Goal: Task Accomplishment & Management: Manage account settings

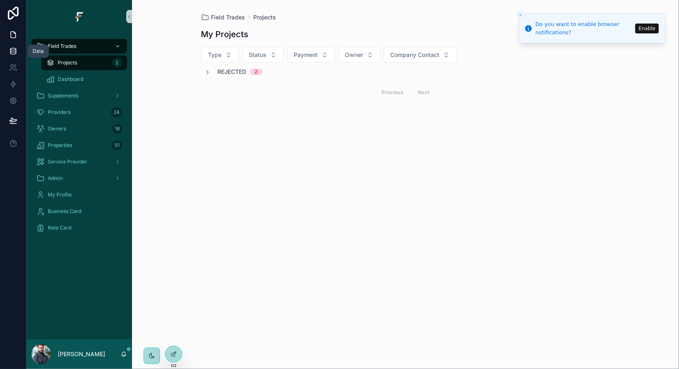
click at [15, 51] on icon at bounding box center [13, 51] width 8 height 8
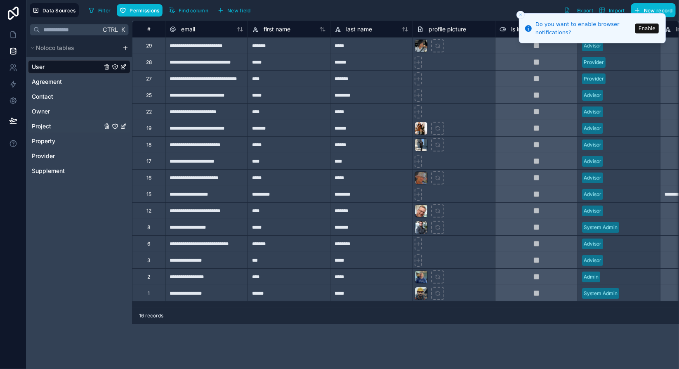
click at [50, 128] on span "Project" at bounding box center [41, 126] width 19 height 8
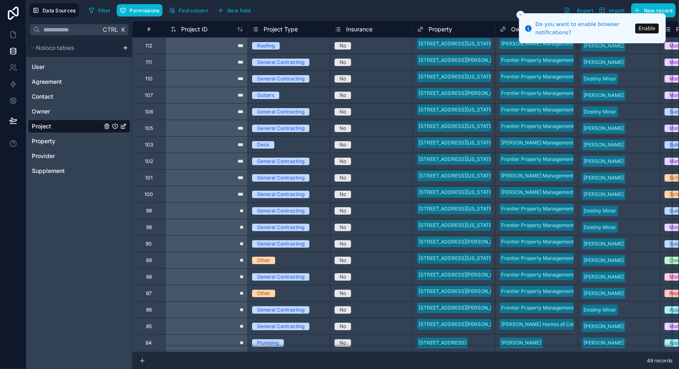
click at [115, 124] on icon "Project" at bounding box center [115, 126] width 7 height 7
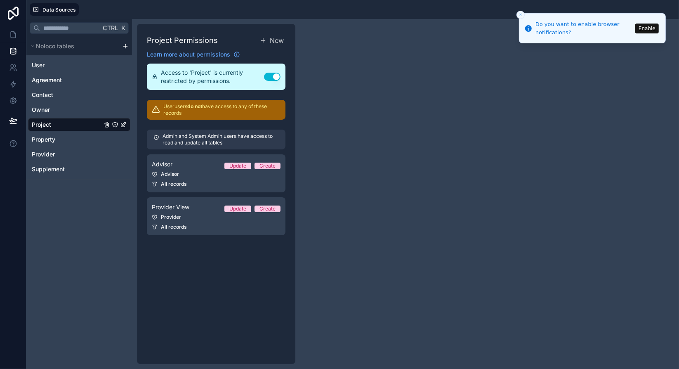
click at [241, 250] on div "Project Permissions New Learn more about permissions Access to 'Project' is cur…" at bounding box center [216, 194] width 159 height 340
click at [242, 249] on div "Project Permissions New Learn more about permissions Access to 'Project' is cur…" at bounding box center [216, 194] width 159 height 340
click at [276, 39] on span "New" at bounding box center [277, 41] width 14 height 10
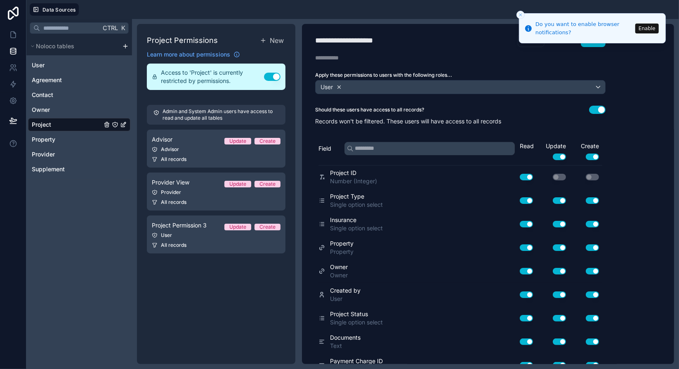
click at [339, 85] on icon at bounding box center [339, 86] width 3 height 3
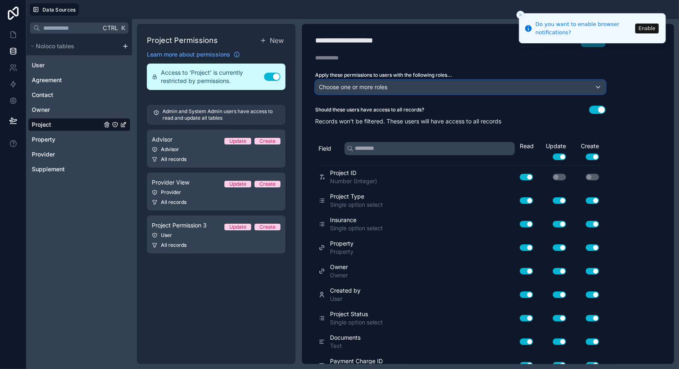
click at [385, 83] on span "Choose one or more roles" at bounding box center [353, 86] width 69 height 7
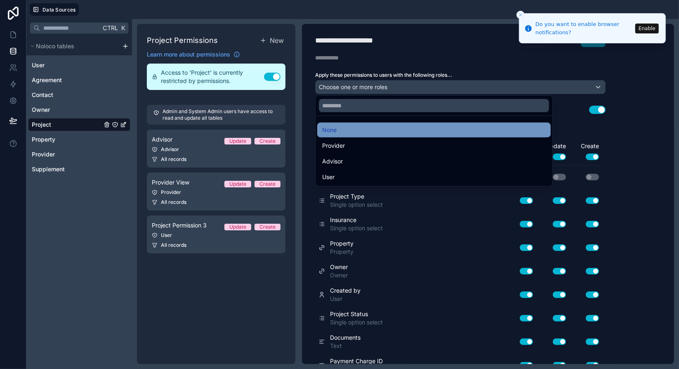
click at [334, 130] on span "None" at bounding box center [329, 130] width 14 height 10
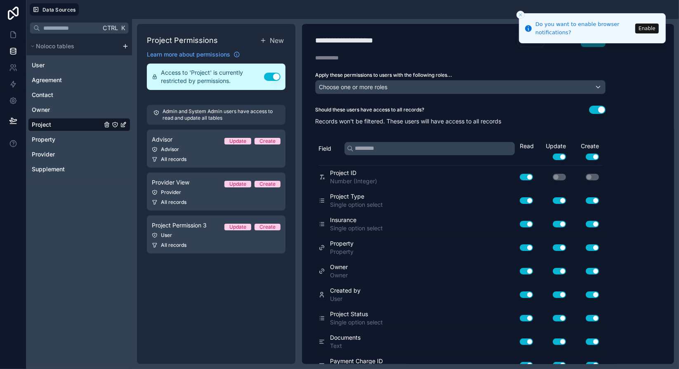
click at [472, 106] on div "Should these users have access to all records? Use setting" at bounding box center [460, 110] width 291 height 8
click at [521, 14] on line "Close toast" at bounding box center [521, 15] width 2 height 2
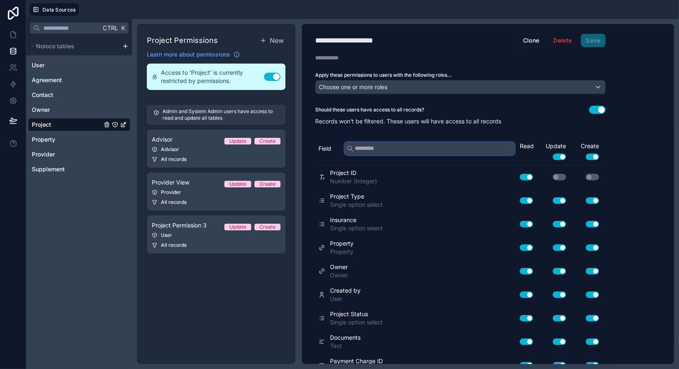
click at [441, 144] on input "text" at bounding box center [430, 148] width 170 height 13
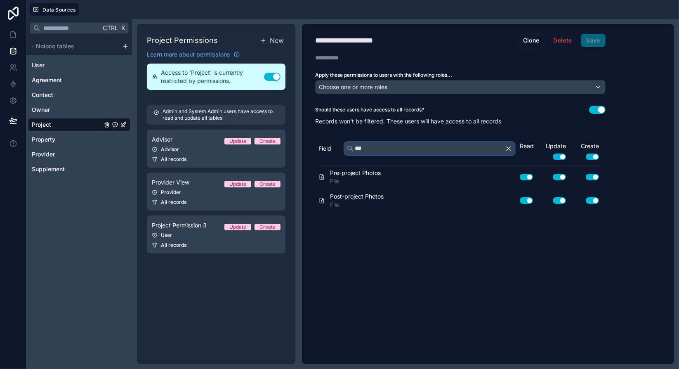
type input "***"
click at [596, 174] on button "Use setting" at bounding box center [592, 177] width 13 height 7
click at [595, 198] on button "Use setting" at bounding box center [592, 200] width 13 height 7
click at [572, 230] on div "**********" at bounding box center [460, 194] width 317 height 340
drag, startPoint x: 562, startPoint y: 198, endPoint x: 565, endPoint y: 192, distance: 6.3
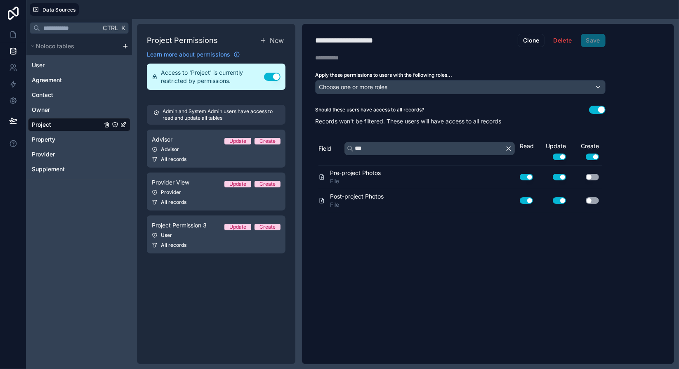
click at [562, 198] on button "Use setting" at bounding box center [559, 200] width 13 height 7
click at [563, 174] on button "Use setting" at bounding box center [559, 177] width 13 height 7
click at [625, 51] on div "**********" at bounding box center [488, 194] width 372 height 340
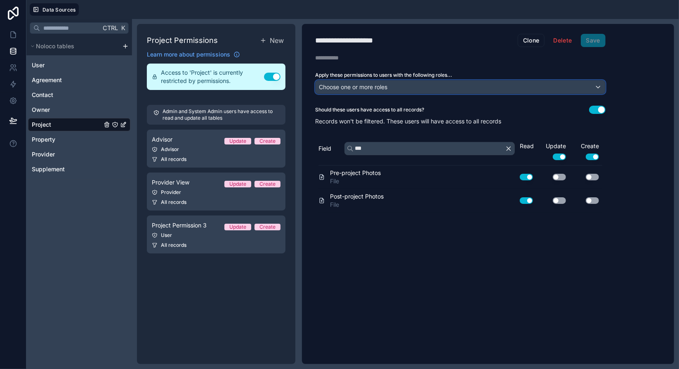
click at [587, 84] on div "Choose one or more roles" at bounding box center [461, 86] width 290 height 13
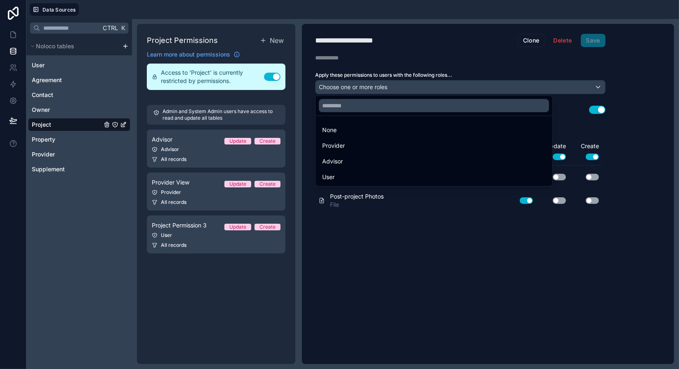
click at [587, 84] on div at bounding box center [339, 184] width 679 height 369
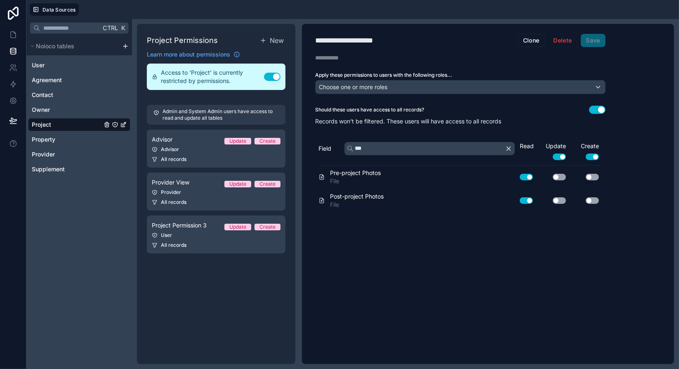
click at [454, 293] on div "**********" at bounding box center [460, 194] width 317 height 340
click at [558, 40] on button "Delete" at bounding box center [562, 40] width 29 height 13
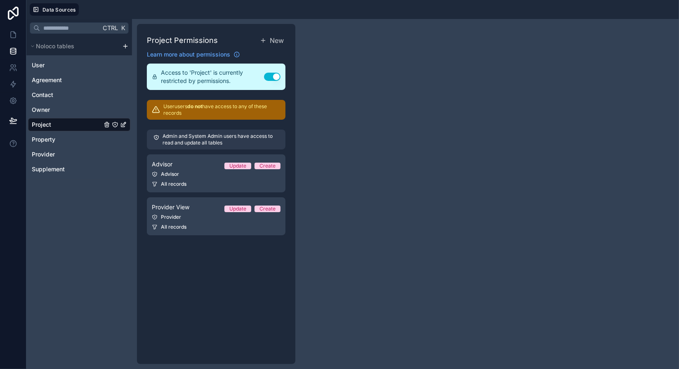
click at [251, 273] on div "Project Permissions New Learn more about permissions Access to 'Project' is cur…" at bounding box center [216, 194] width 159 height 340
click at [73, 123] on link "Project" at bounding box center [67, 125] width 70 height 8
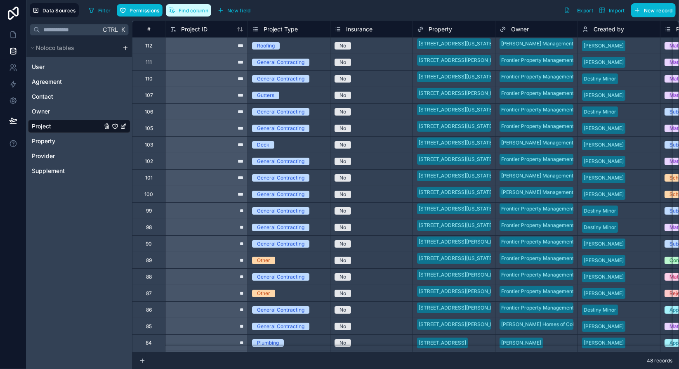
click at [205, 9] on span "Find column" at bounding box center [194, 10] width 30 height 6
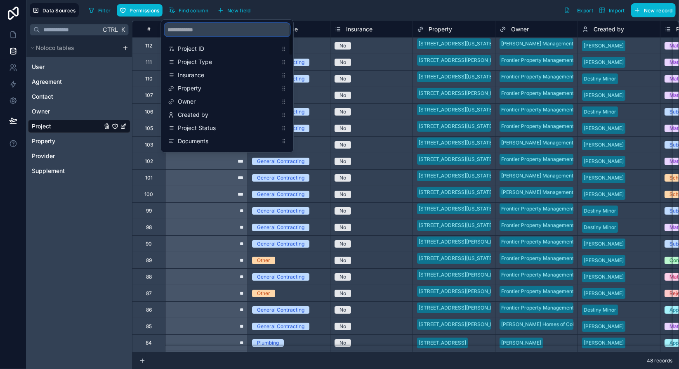
click at [213, 32] on input "scrollable content" at bounding box center [227, 29] width 125 height 13
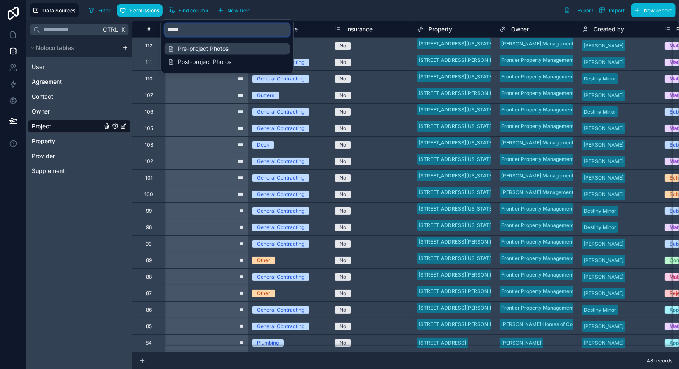
type input "*****"
click at [215, 45] on span "Pre-project Photos" at bounding box center [228, 49] width 100 height 8
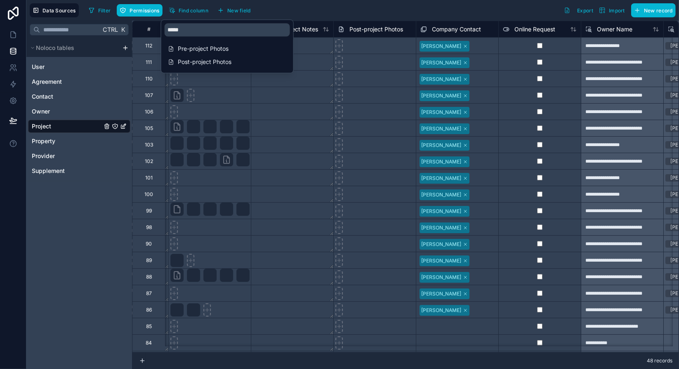
scroll to position [0, 2064]
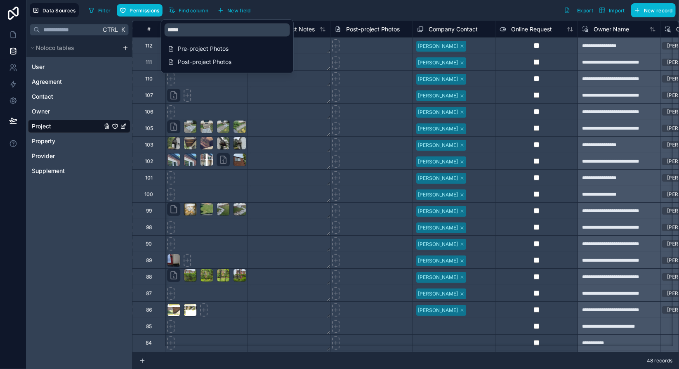
click at [294, 8] on div "Filter Permissions Find column New field Export Import New record" at bounding box center [380, 10] width 591 height 14
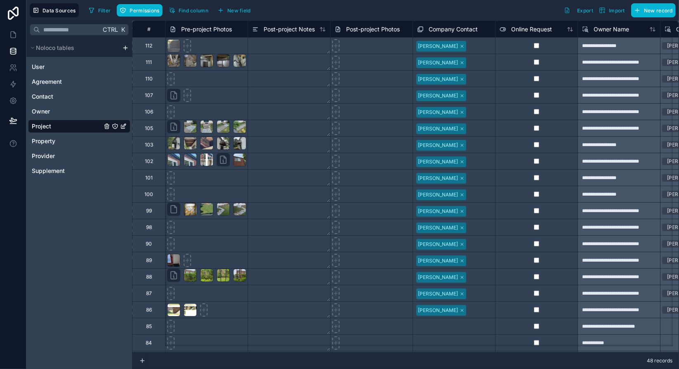
click at [295, 9] on div "Filter Permissions Find column New field Export Import New record" at bounding box center [380, 10] width 591 height 14
click at [216, 27] on span "Pre-project Photos" at bounding box center [206, 29] width 51 height 8
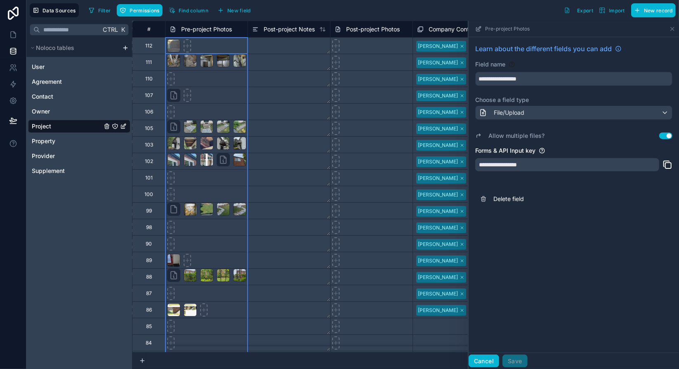
click at [485, 360] on button "Cancel" at bounding box center [484, 361] width 31 height 13
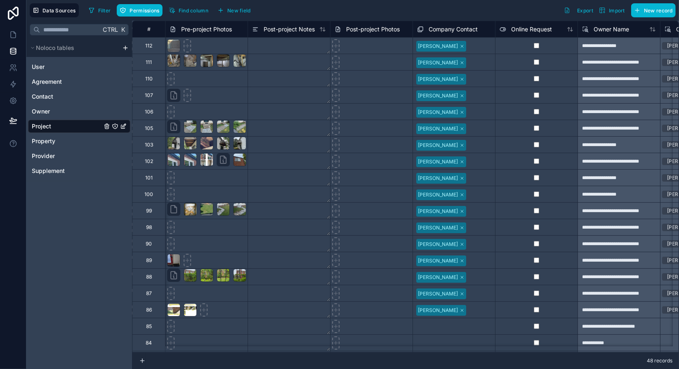
click at [483, 360] on div "48 records" at bounding box center [405, 361] width 547 height 17
click at [484, 360] on div "48 records" at bounding box center [405, 361] width 547 height 17
click at [112, 275] on div "Ctrl K Noloco tables User Agreement Contact Owner Project Property Provider Sup…" at bounding box center [79, 195] width 106 height 348
click at [14, 143] on icon at bounding box center [13, 144] width 8 height 8
click at [14, 144] on icon at bounding box center [13, 144] width 8 height 8
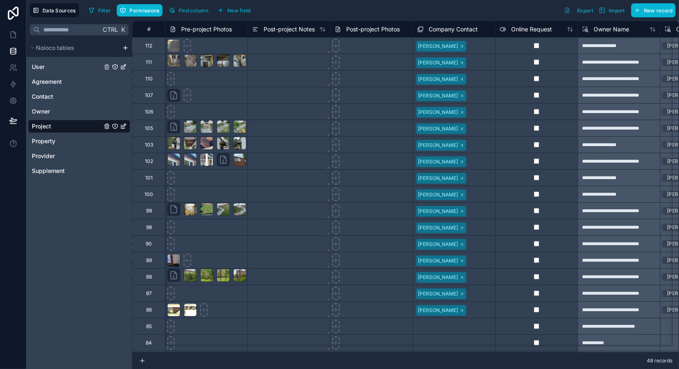
click at [36, 63] on span "User" at bounding box center [38, 67] width 13 height 8
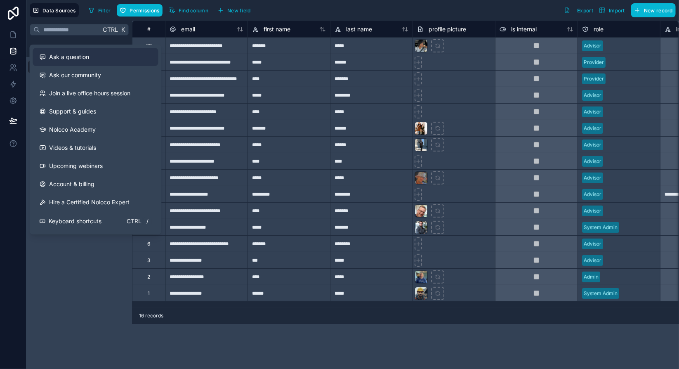
click at [80, 59] on span "Ask a question" at bounding box center [69, 57] width 40 height 8
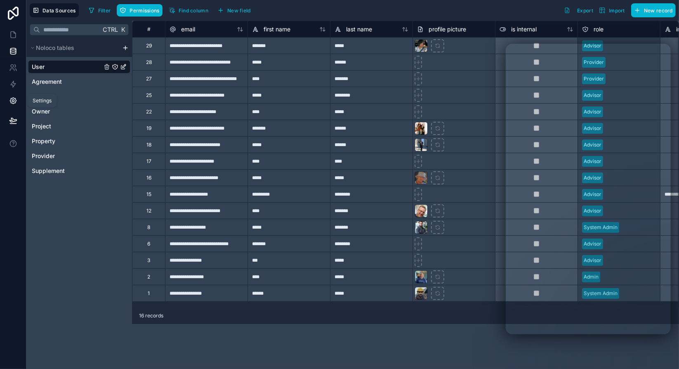
click at [16, 101] on icon at bounding box center [13, 101] width 6 height 6
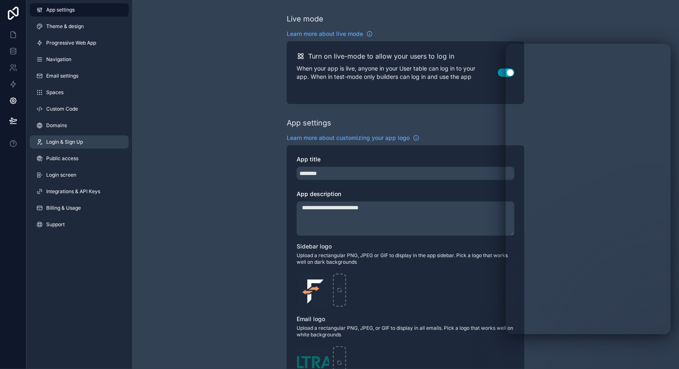
click at [64, 142] on span "Login & Sign Up" at bounding box center [64, 142] width 37 height 7
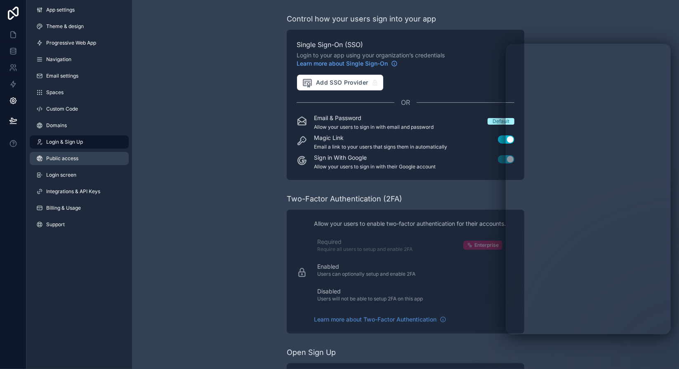
click at [88, 159] on link "Public access" at bounding box center [79, 158] width 99 height 13
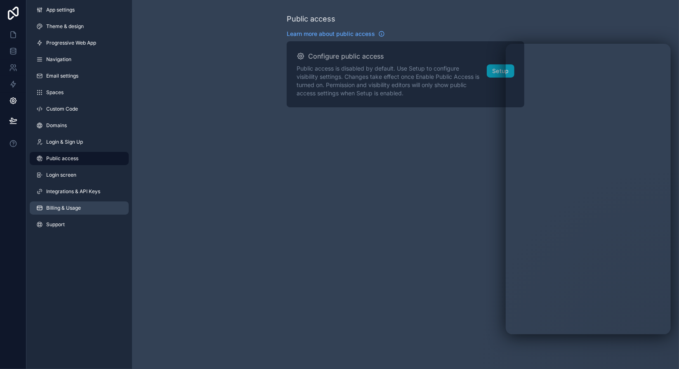
click at [74, 206] on span "Billing & Usage" at bounding box center [63, 208] width 35 height 7
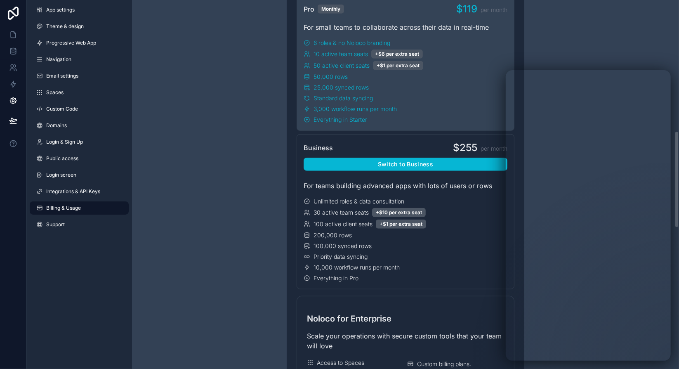
scroll to position [413, 0]
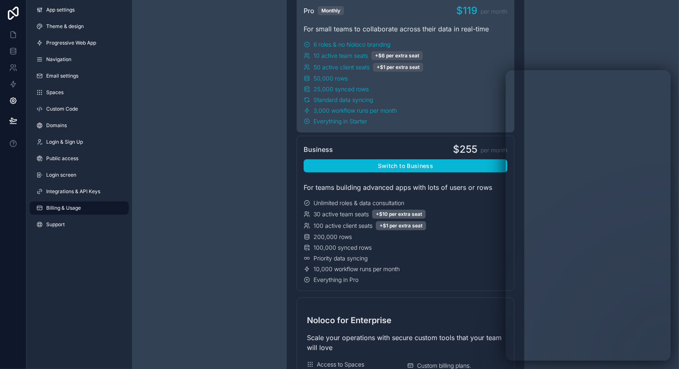
click at [275, 263] on div "Have a question about billing, explore our FAQs Billing Change your billing set…" at bounding box center [405, 290] width 547 height 1406
click at [253, 273] on div "Have a question about billing, explore our FAQs Billing Change your billing set…" at bounding box center [405, 290] width 547 height 1406
click at [250, 276] on div "Have a question about billing, explore our FAQs Billing Change your billing set…" at bounding box center [405, 290] width 547 height 1406
click at [251, 280] on div "Have a question about billing, explore our FAQs Billing Change your billing set…" at bounding box center [405, 290] width 547 height 1406
click at [253, 282] on div "Have a question about billing, explore our FAQs Billing Change your billing set…" at bounding box center [405, 290] width 547 height 1406
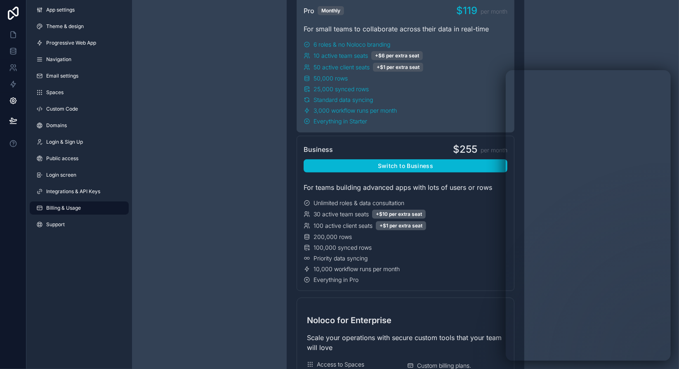
click at [213, 45] on div "Have a question about billing, explore our FAQs Billing Change your billing set…" at bounding box center [405, 290] width 547 height 1406
click at [243, 140] on div "Have a question about billing, explore our FAQs Billing Change your billing set…" at bounding box center [405, 290] width 547 height 1406
click at [16, 35] on icon at bounding box center [13, 35] width 8 height 8
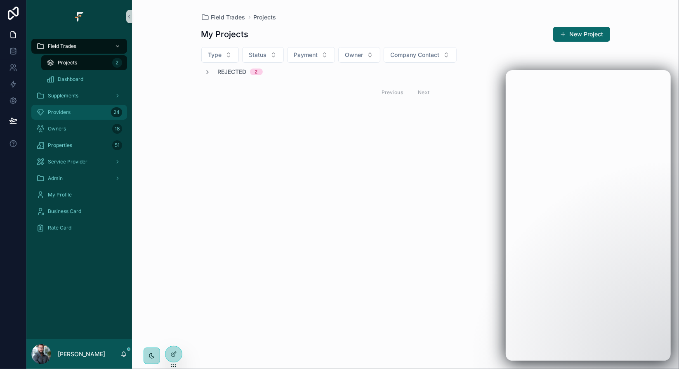
click at [68, 108] on div "Providers 24" at bounding box center [79, 112] width 86 height 13
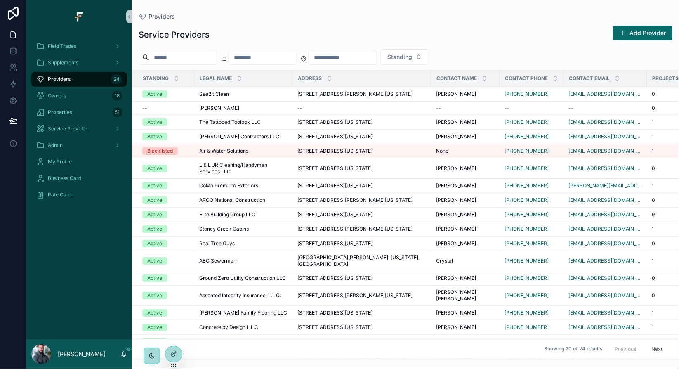
click at [360, 28] on div "Service Providers Add Provider" at bounding box center [406, 34] width 534 height 19
click at [412, 40] on div "Service Providers Add Provider" at bounding box center [406, 34] width 534 height 19
click at [548, 36] on div "Service Providers Add Provider" at bounding box center [406, 34] width 534 height 19
click at [566, 39] on div "Service Providers Add Provider" at bounding box center [406, 34] width 534 height 19
click at [76, 253] on div "Field Trades Supplements Providers 24 Owners 18 Properties 51 Service Provider …" at bounding box center [79, 186] width 106 height 306
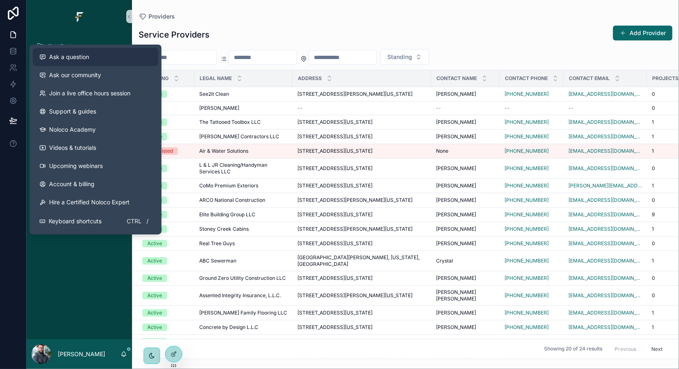
click at [88, 57] on span "Ask a question" at bounding box center [69, 57] width 40 height 8
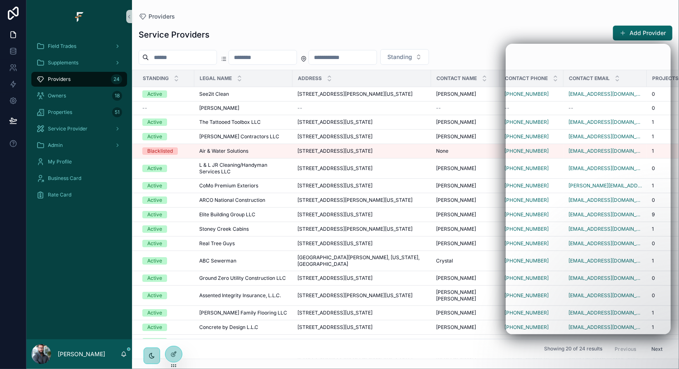
click at [82, 230] on div "Field Trades Supplements Providers 24 Owners 18 Properties 51 Service Provider …" at bounding box center [79, 186] width 106 height 306
click at [89, 47] on div "Field Trades" at bounding box center [79, 46] width 86 height 13
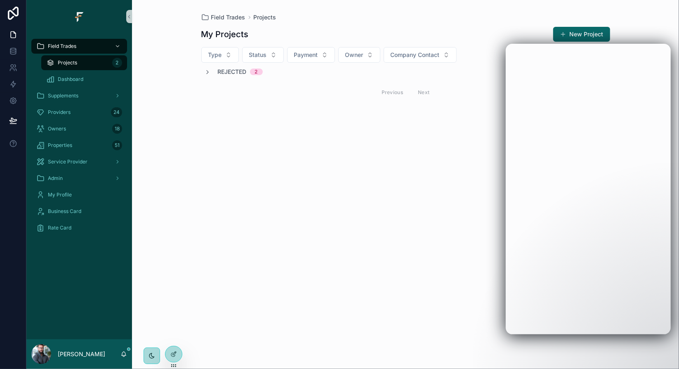
click at [211, 73] on div "Rejected 2" at bounding box center [234, 72] width 58 height 8
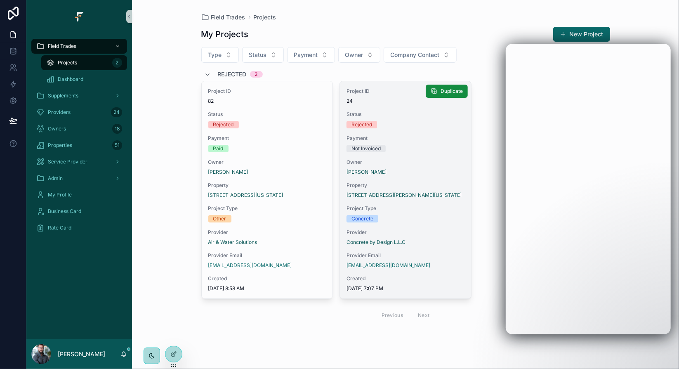
click at [409, 163] on span "Owner" at bounding box center [406, 162] width 118 height 7
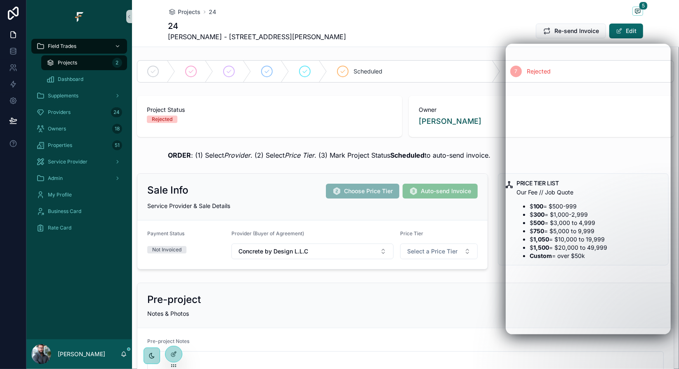
click at [267, 184] on div "Sale Info Choose Price Tier Auto-send Invoice Service Provider & Sale Details" at bounding box center [312, 197] width 350 height 47
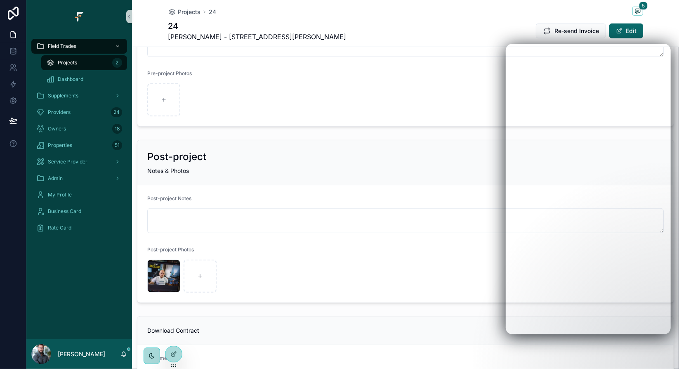
scroll to position [330, 0]
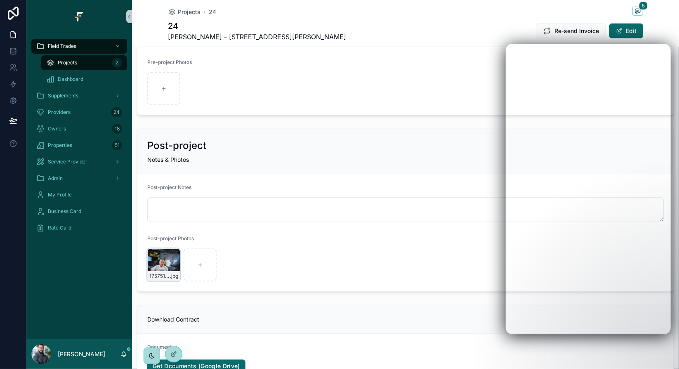
click at [170, 263] on div "17575147773074245422344273714987 .jpg" at bounding box center [163, 265] width 33 height 33
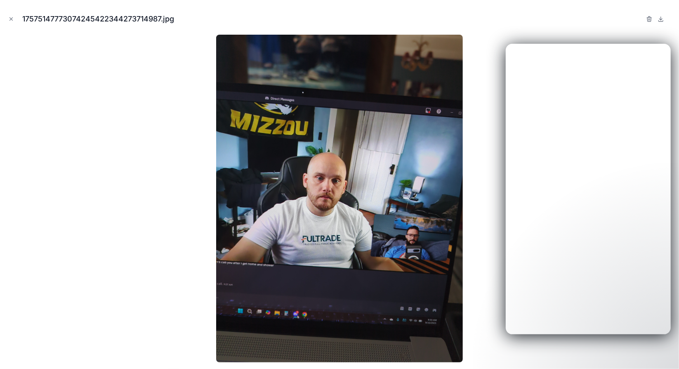
drag, startPoint x: 385, startPoint y: 147, endPoint x: 475, endPoint y: 106, distance: 98.5
click at [475, 106] on div at bounding box center [340, 199] width 666 height 328
click at [178, 64] on div at bounding box center [340, 199] width 666 height 328
click at [651, 21] on icon "button" at bounding box center [649, 19] width 7 height 7
click at [640, 19] on icon "button" at bounding box center [641, 19] width 7 height 7
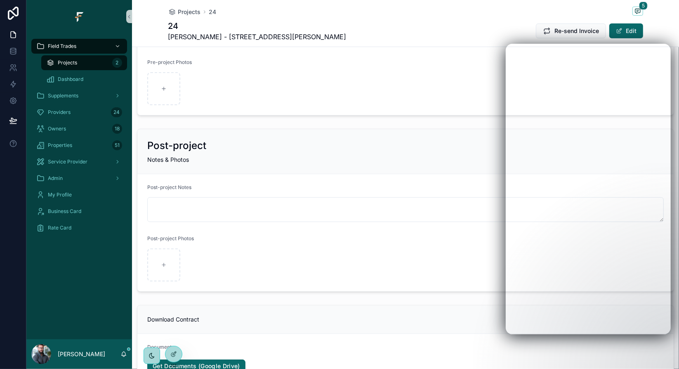
click at [329, 24] on div "24 [PERSON_NAME] - [STREET_ADDRESS][PERSON_NAME] Re-send Invoice Edit" at bounding box center [406, 30] width 476 height 21
click at [381, 25] on div "24 [PERSON_NAME] - [STREET_ADDRESS][PERSON_NAME] Re-send Invoice Edit" at bounding box center [406, 30] width 476 height 21
click at [13, 31] on icon at bounding box center [13, 35] width 8 height 8
click at [15, 52] on icon at bounding box center [12, 52] width 5 height 3
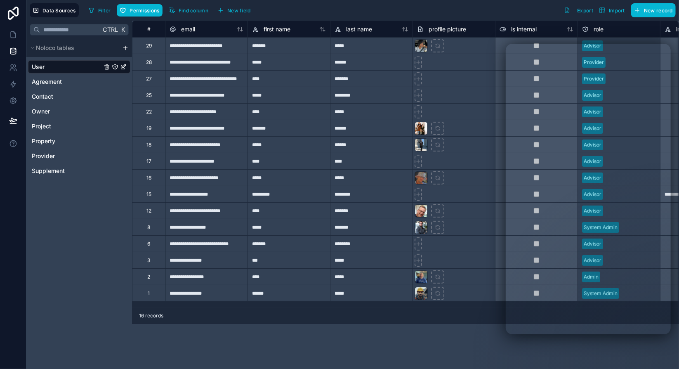
click at [327, 9] on div "Filter Permissions Find column New field Export Import New record" at bounding box center [380, 10] width 591 height 14
click at [55, 232] on div "Ctrl K Noloco tables User Agreement Contact Owner Project Property Provider Sup…" at bounding box center [79, 195] width 106 height 348
click at [95, 232] on div "Ctrl K Noloco tables User Agreement Contact Owner Project Property Provider Sup…" at bounding box center [79, 195] width 106 height 348
